Goal: Complete application form: Complete application form

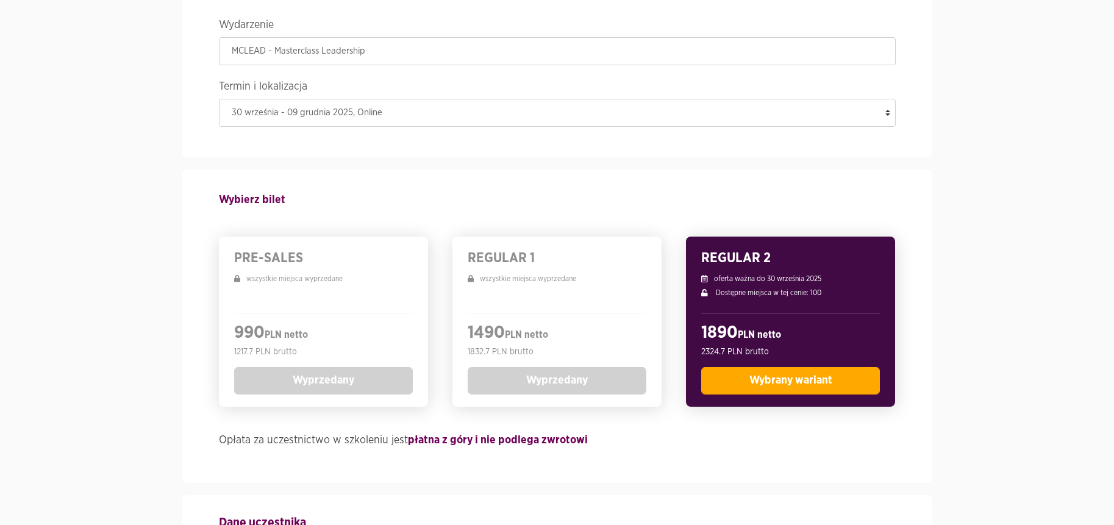
scroll to position [114, 0]
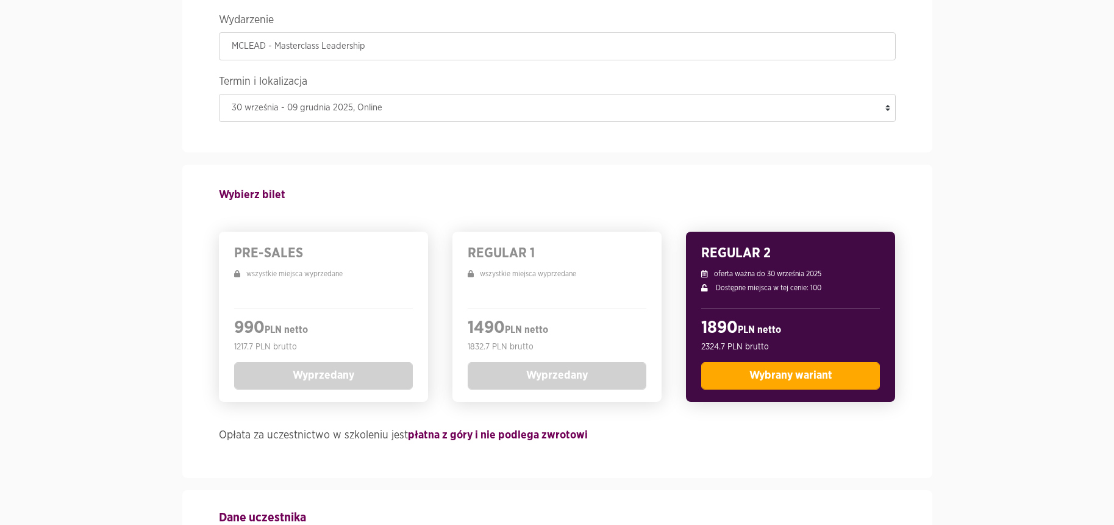
click at [816, 378] on span "Wybrany wariant" at bounding box center [791, 375] width 83 height 11
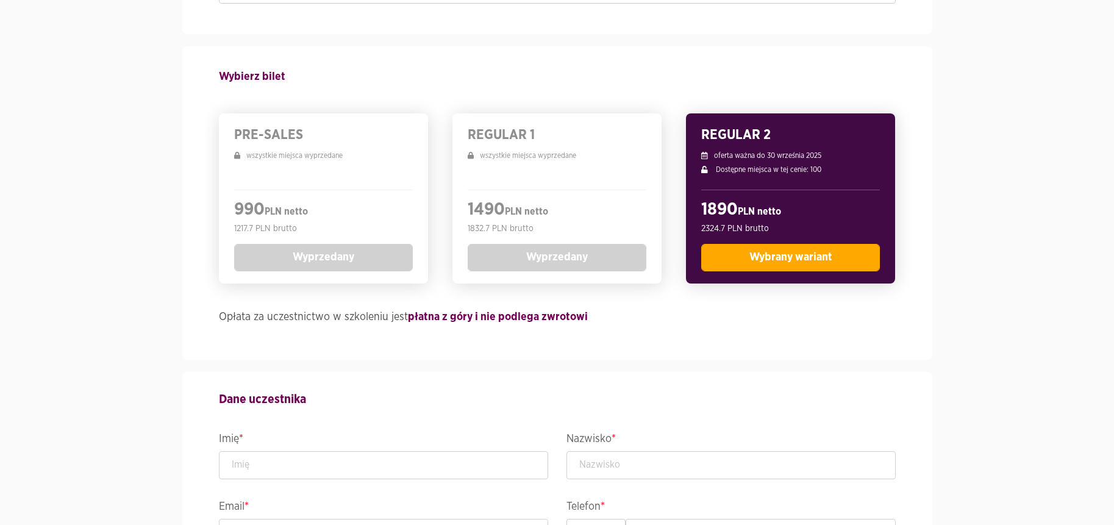
scroll to position [534, 0]
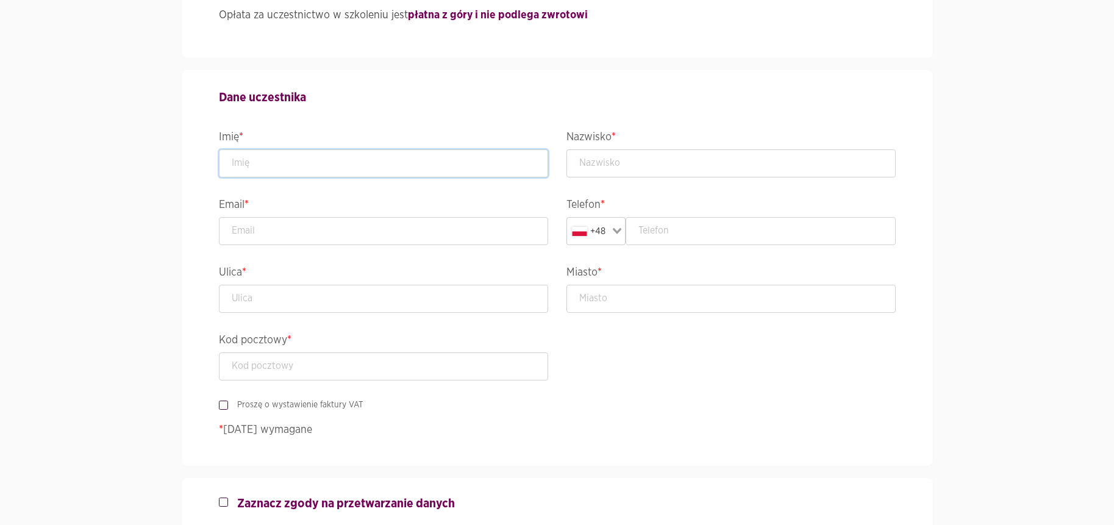
click at [364, 171] on input "text" at bounding box center [383, 163] width 329 height 28
type input "test"
type input "[EMAIL_ADDRESS][DOMAIN_NAME]"
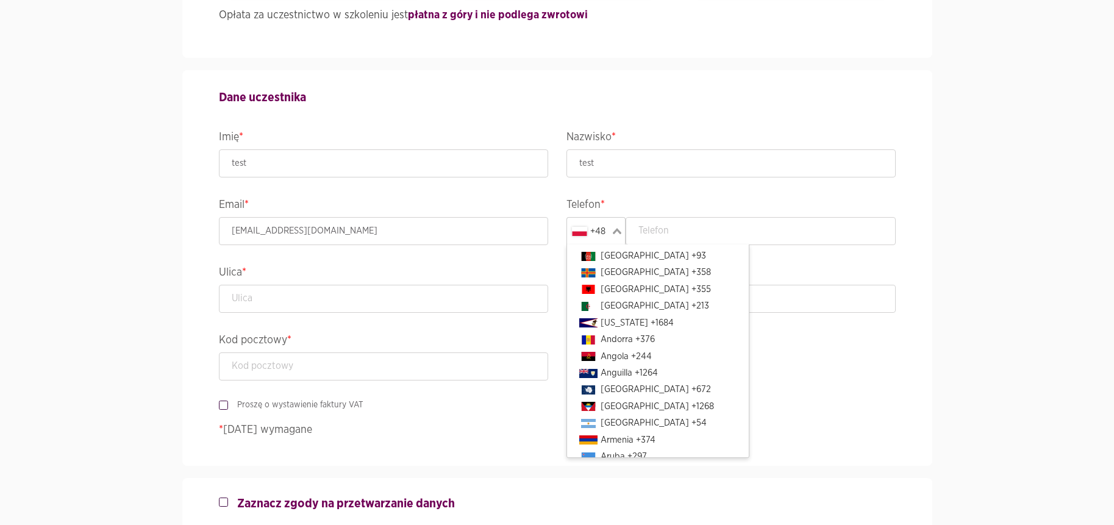
scroll to position [2733, 0]
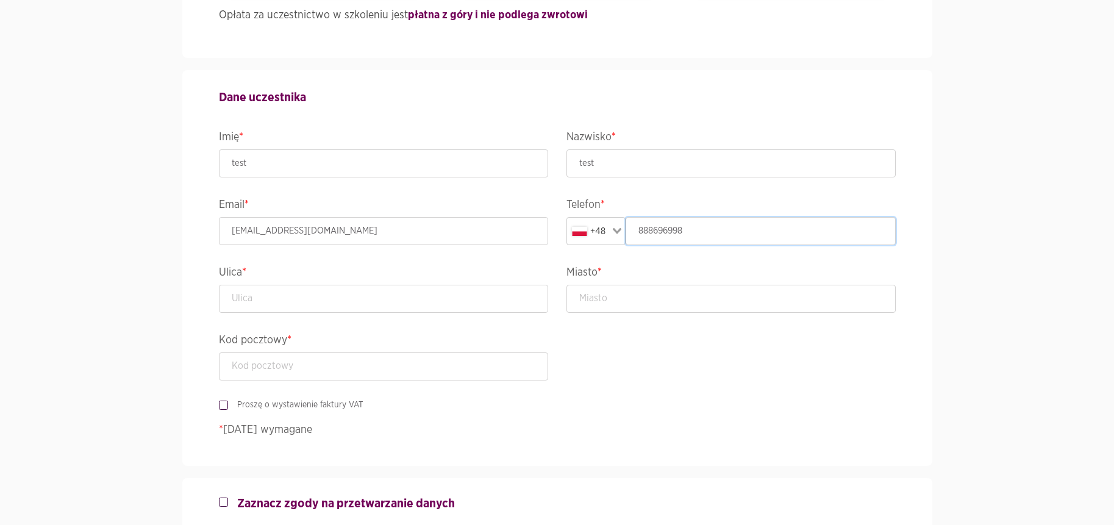
type input "888696998"
type input "test"
type input "testowo"
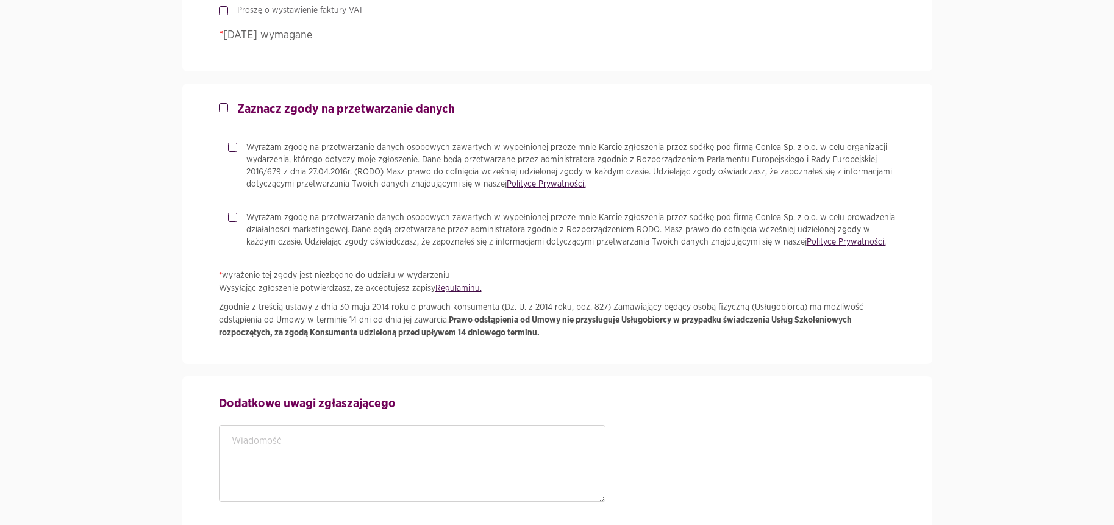
scroll to position [937, 0]
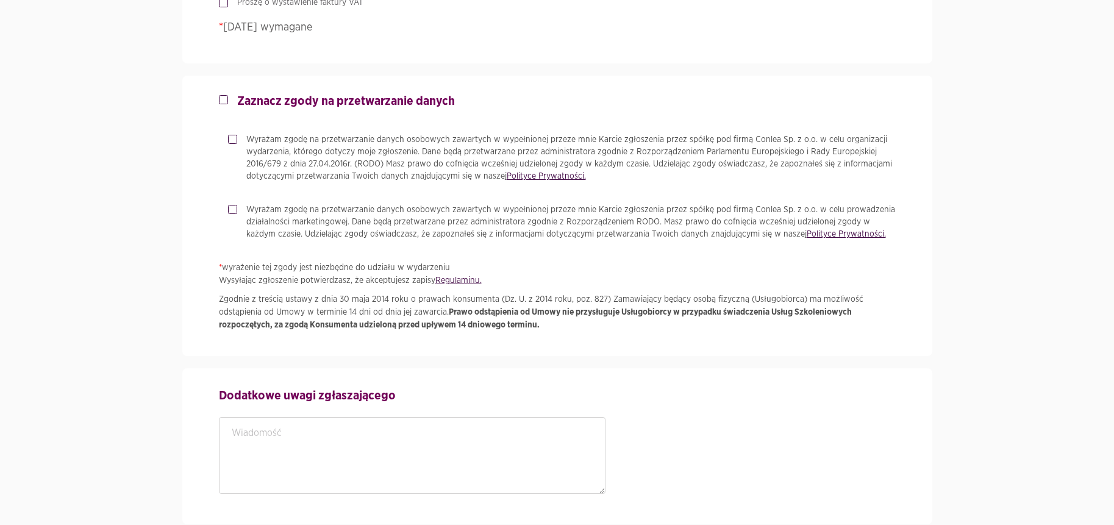
type input "11-222"
click at [228, 98] on label "Zaznacz zgody na przetwarzanie danych" at bounding box center [341, 101] width 227 height 15
click at [224, 98] on input "Zaznacz zgody na przetwarzanie danych" at bounding box center [222, 98] width 6 height 8
checkbox input "true"
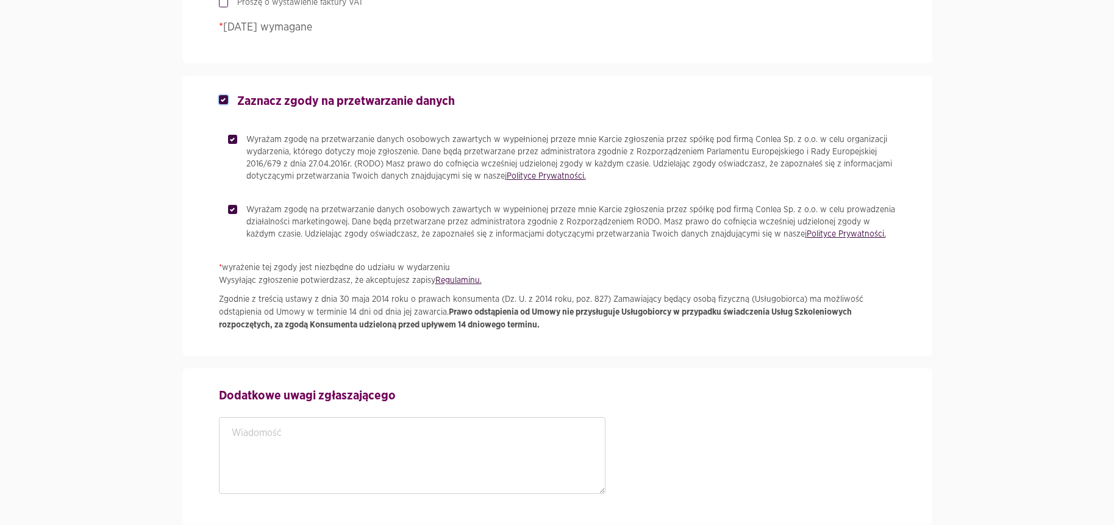
checkbox input "true"
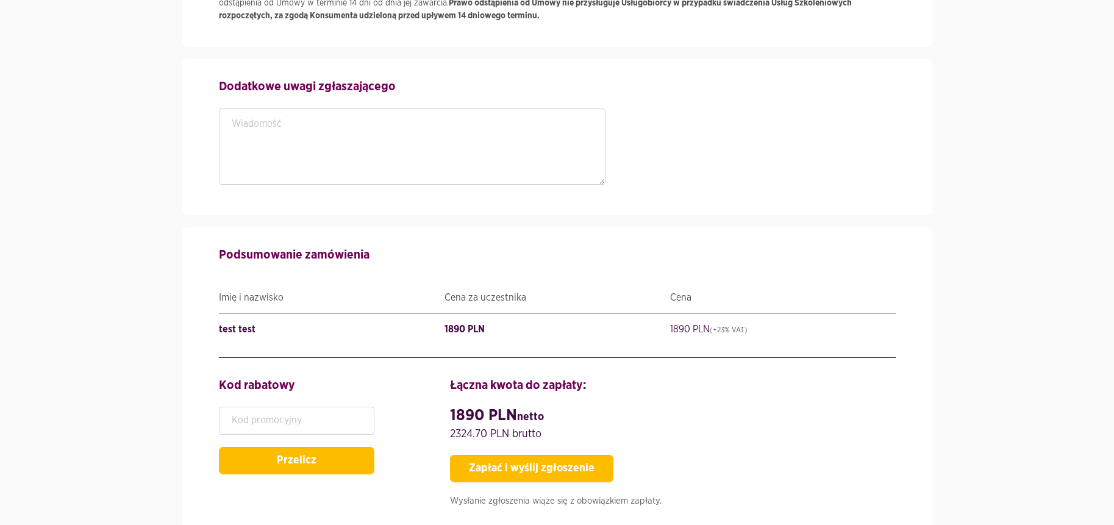
scroll to position [1351, 0]
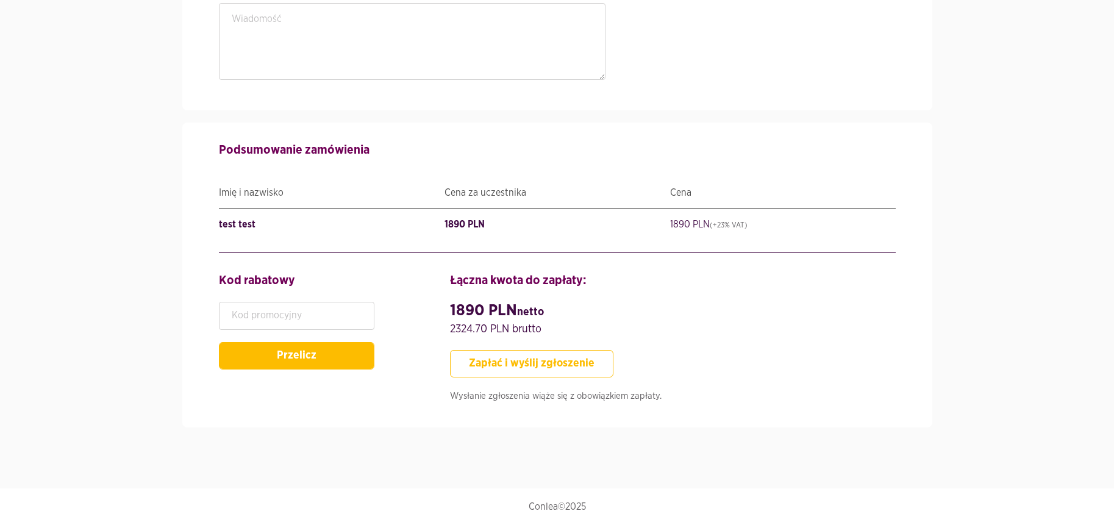
click at [572, 363] on button "Zapłać i wyślij zgłoszenie" at bounding box center [531, 363] width 163 height 27
click at [524, 356] on button "Zapłać i wyślij zgłoszenie" at bounding box center [531, 363] width 163 height 27
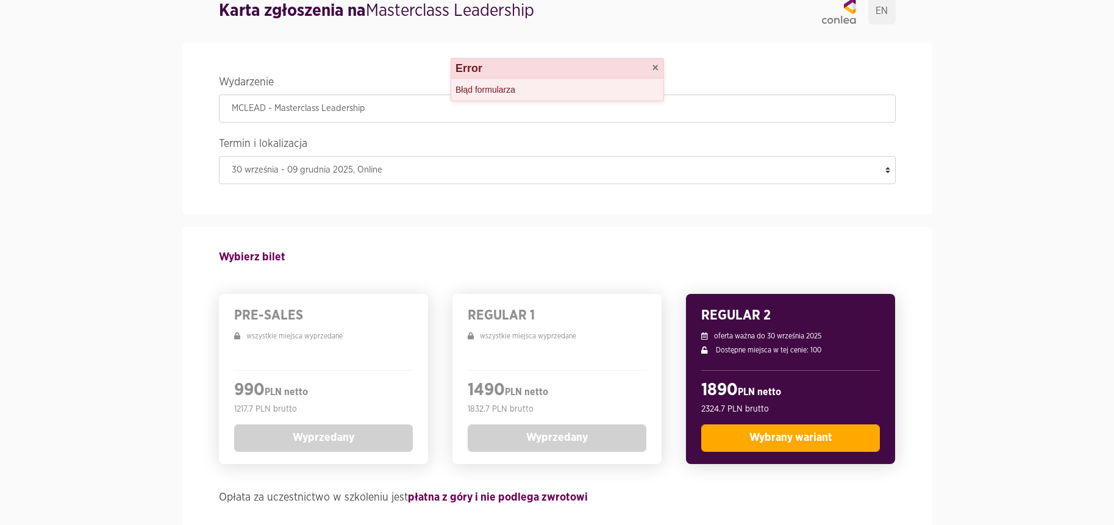
scroll to position [0, 0]
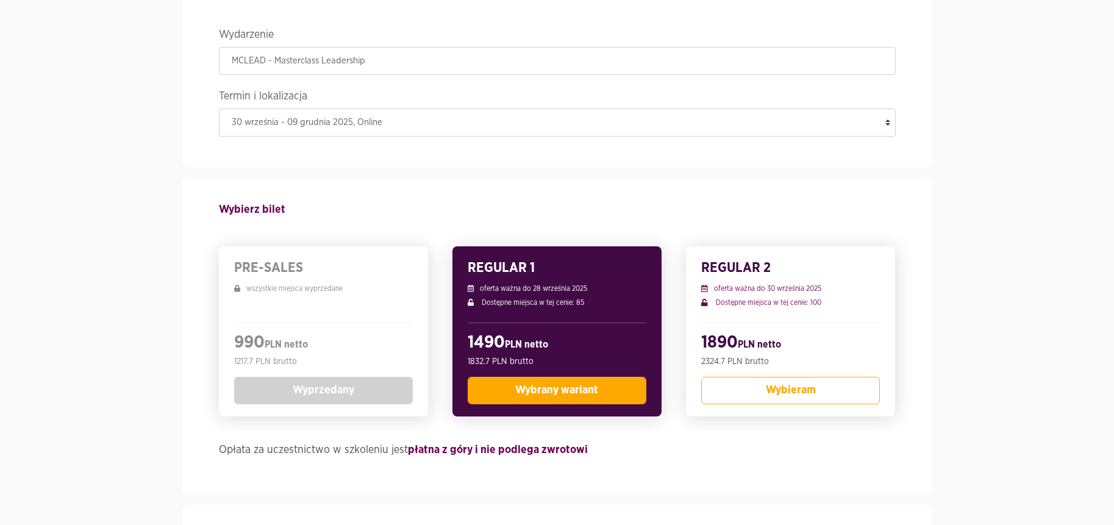
scroll to position [107, 0]
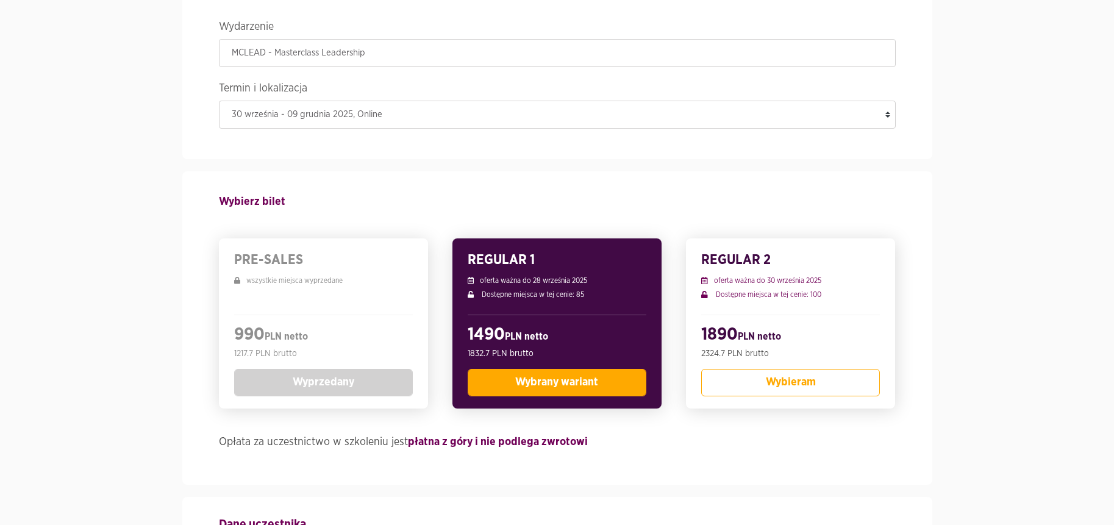
click at [578, 381] on span "Wybrany wariant" at bounding box center [556, 382] width 83 height 11
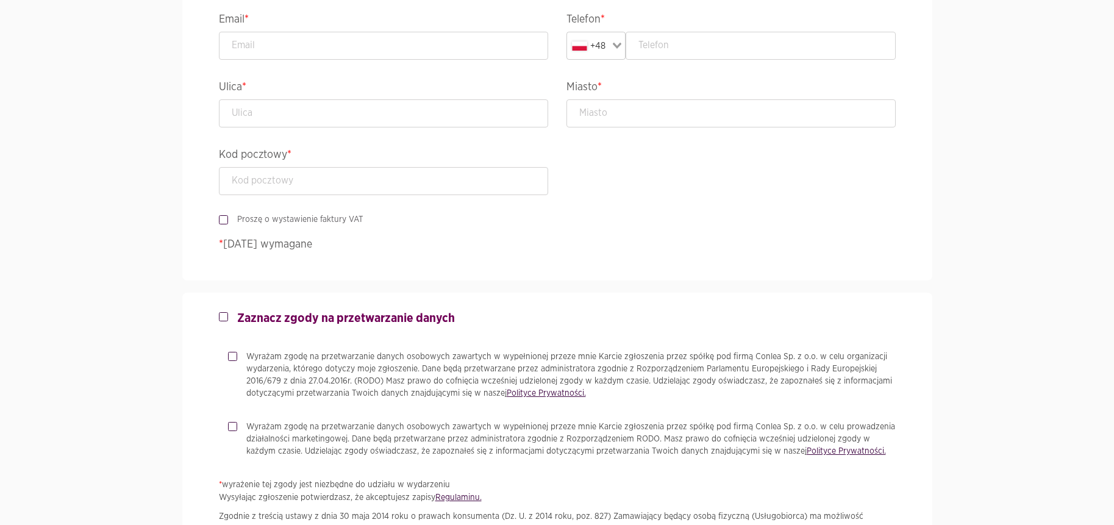
scroll to position [717, 0]
click at [297, 46] on input "email" at bounding box center [383, 48] width 329 height 28
type input "[EMAIL_ADDRESS][DOMAIN_NAME]"
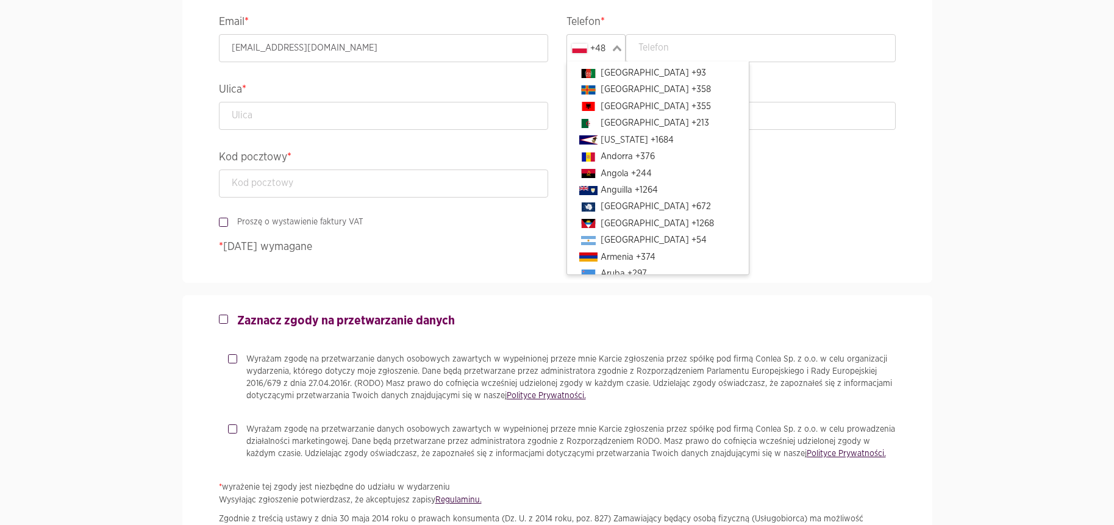
scroll to position [2733, 0]
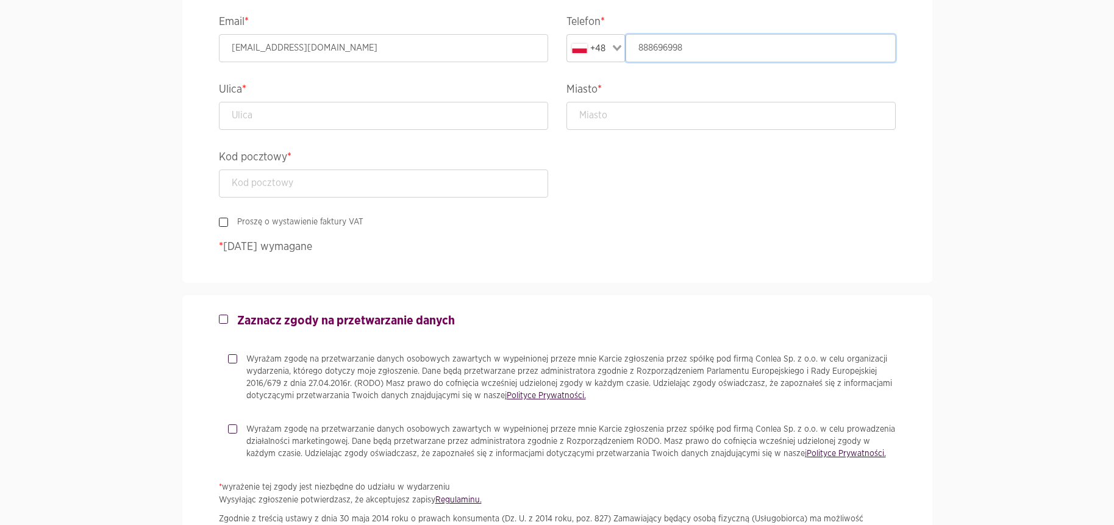
type input "888696998"
type input "test"
type input "testowo"
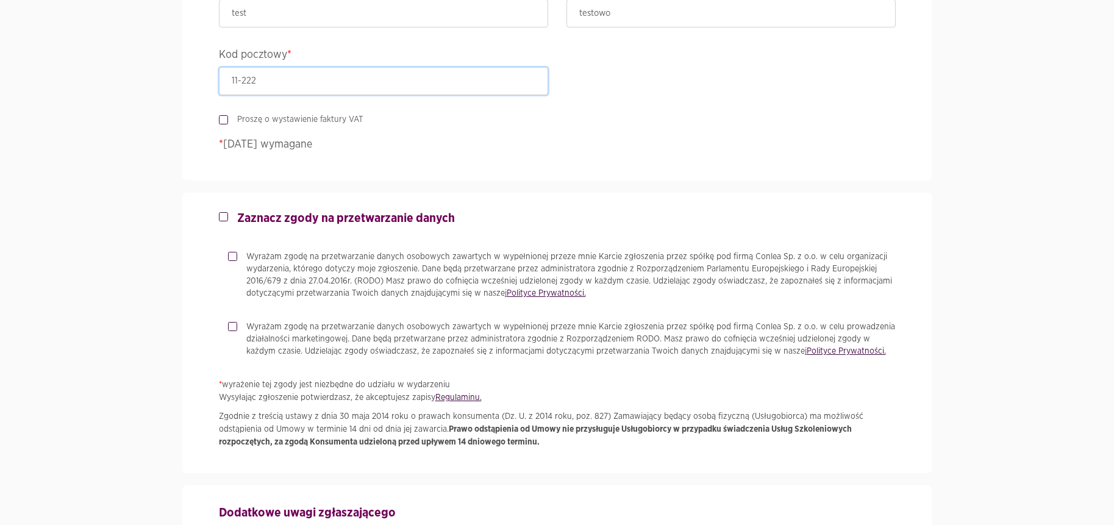
scroll to position [971, 0]
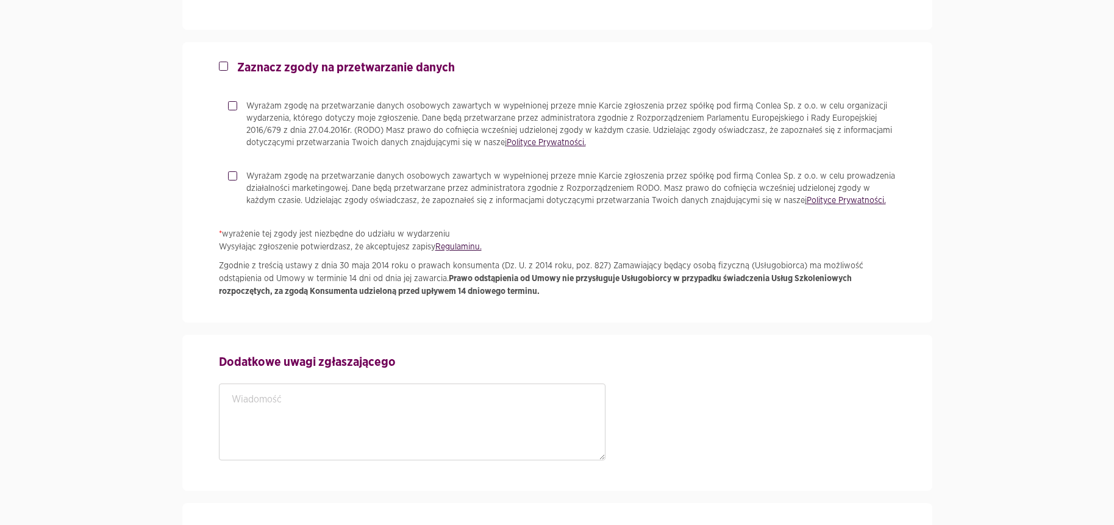
type input "11-222"
click at [293, 66] on strong "Zaznacz zgody na przetwarzanie danych" at bounding box center [346, 68] width 218 height 12
click at [225, 66] on input "Zaznacz zgody na przetwarzanie danych" at bounding box center [222, 64] width 6 height 8
checkbox input "true"
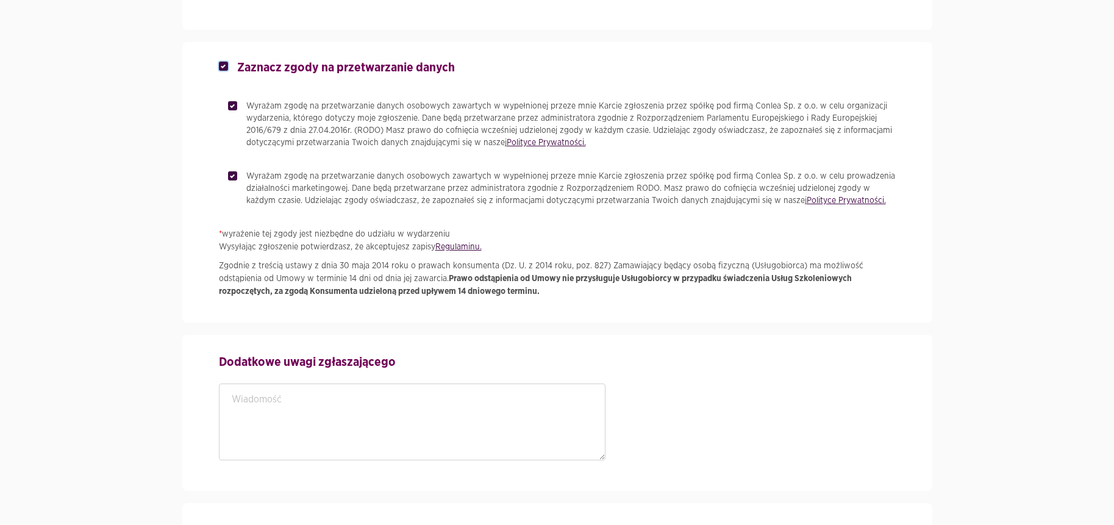
checkbox input "true"
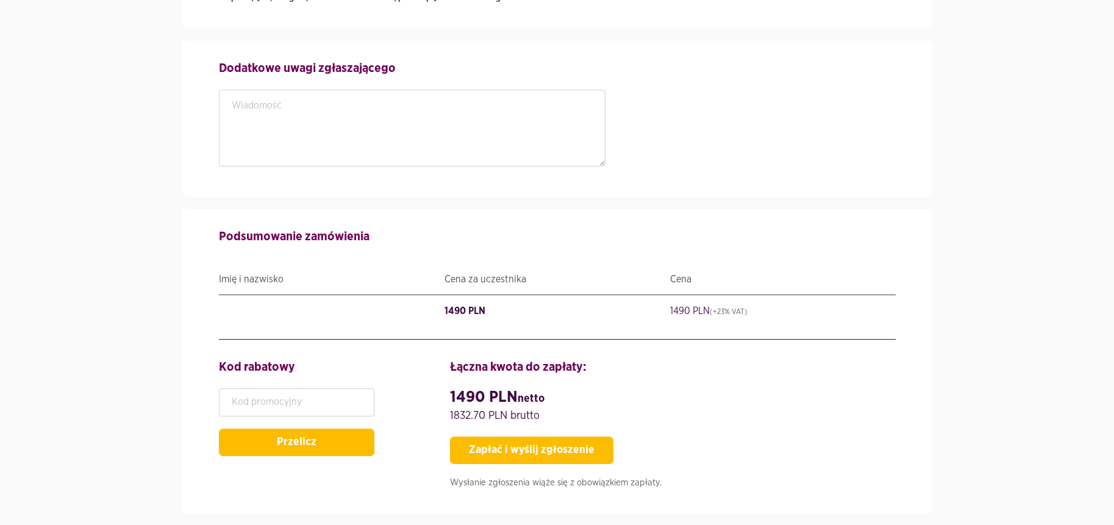
scroll to position [1351, 0]
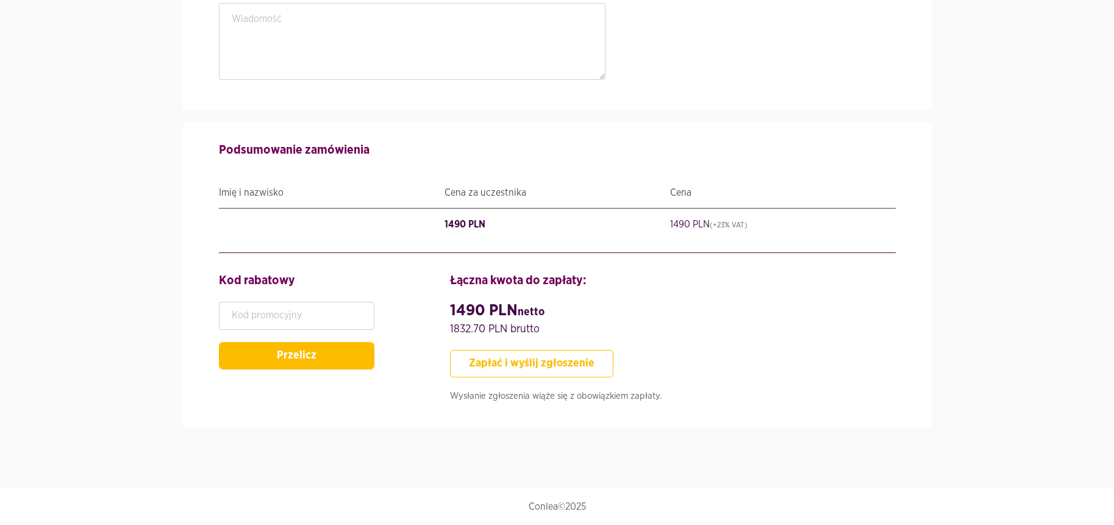
click at [529, 373] on button "Zapłać i wyślij zgłoszenie" at bounding box center [531, 363] width 163 height 27
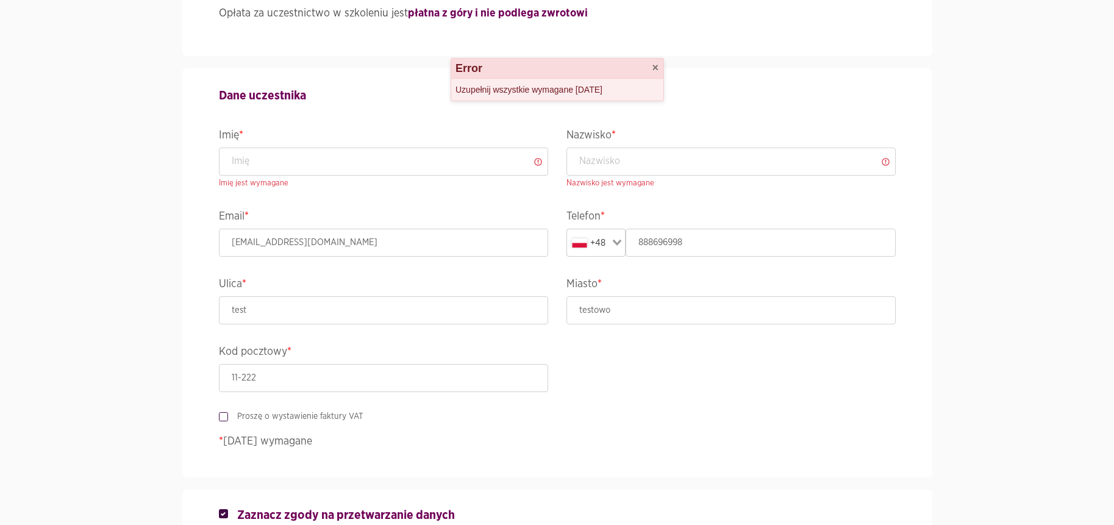
scroll to position [523, 0]
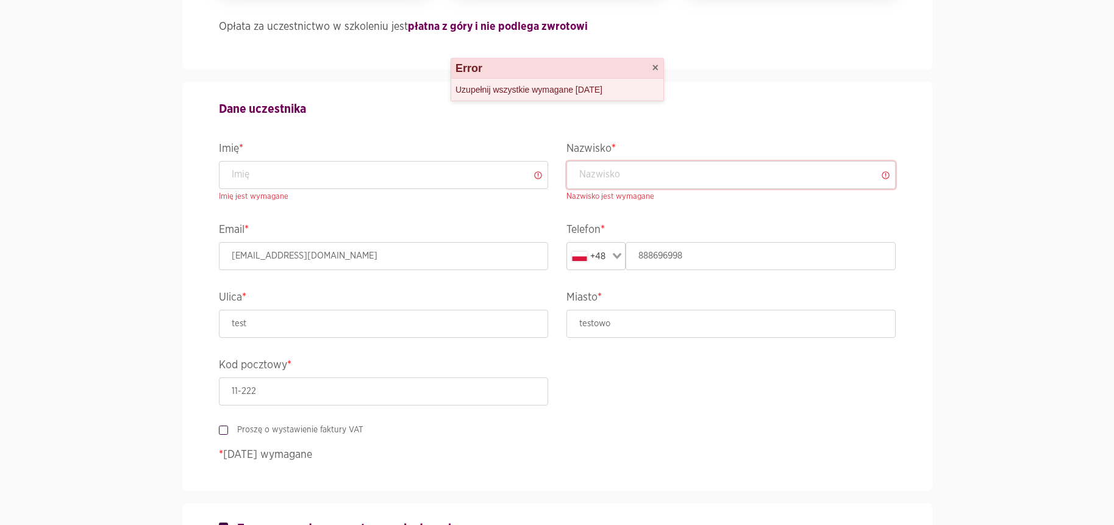
click at [737, 168] on input "text" at bounding box center [731, 175] width 329 height 28
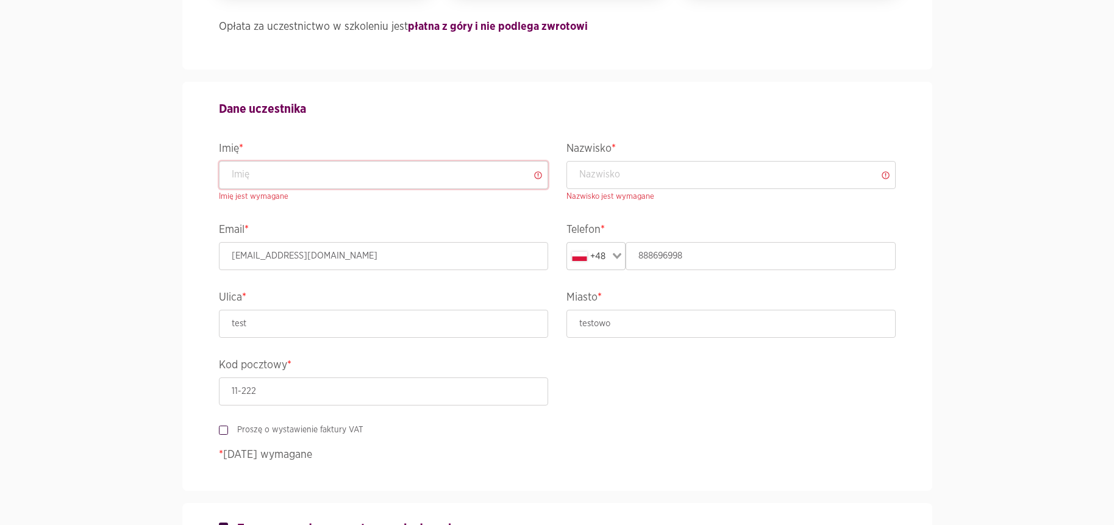
click at [452, 177] on input "text" at bounding box center [383, 175] width 329 height 28
type input "Test"
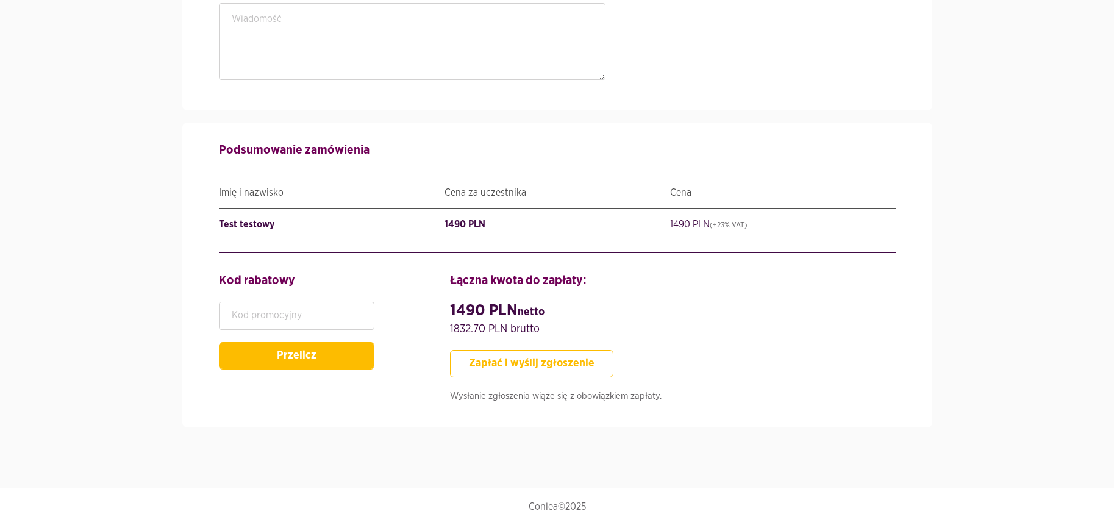
type input "testowy"
click at [547, 366] on button "Zapłać i wyślij zgłoszenie" at bounding box center [531, 363] width 163 height 27
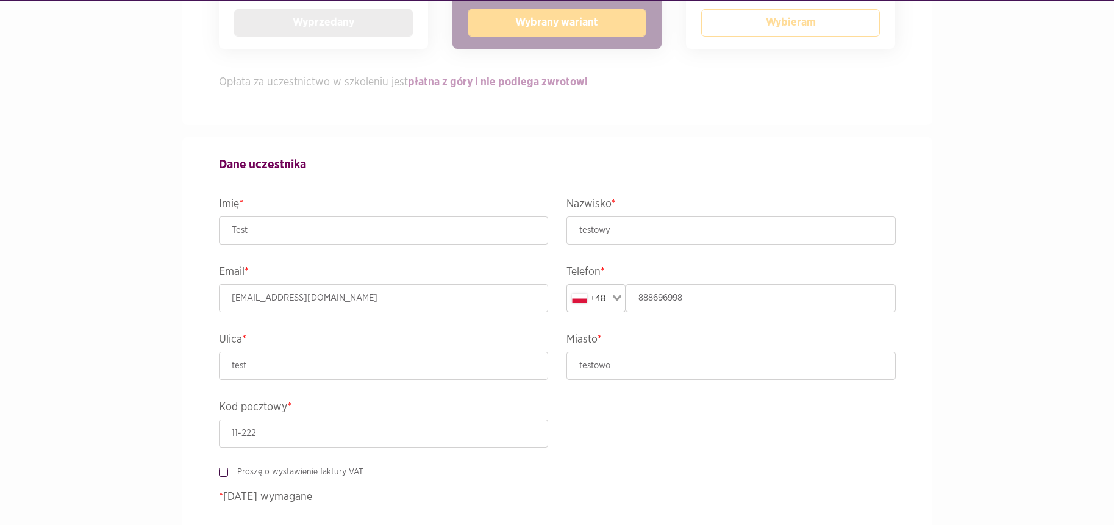
scroll to position [387, 0]
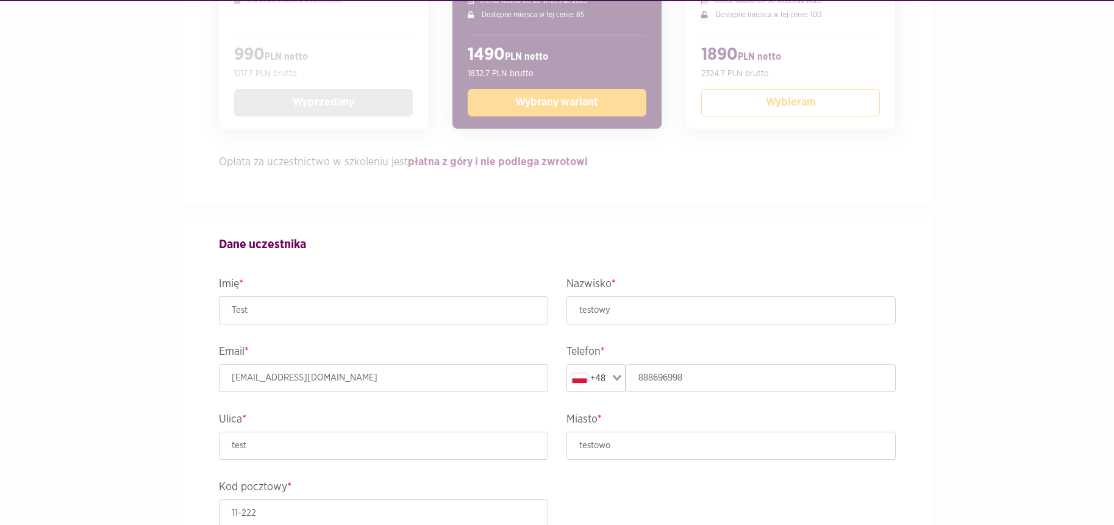
checkbox input "false"
